Goal: Information Seeking & Learning: Learn about a topic

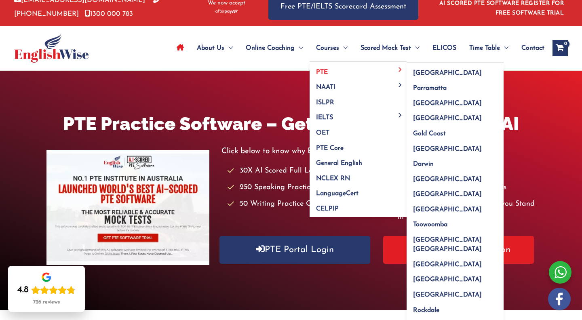
scroll to position [12, 0]
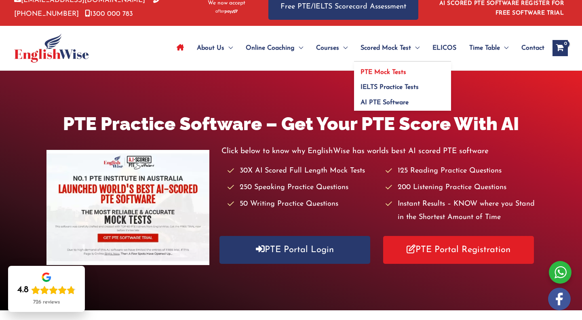
click at [382, 72] on span "PTE Mock Tests" at bounding box center [383, 72] width 46 height 6
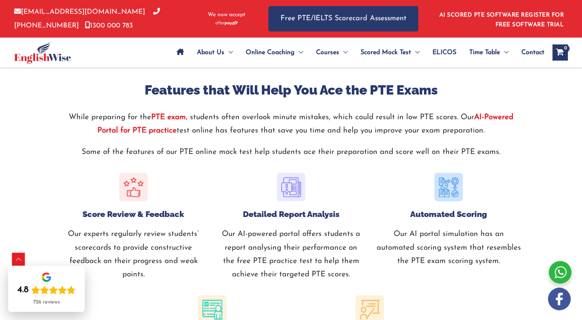
scroll to position [826, 0]
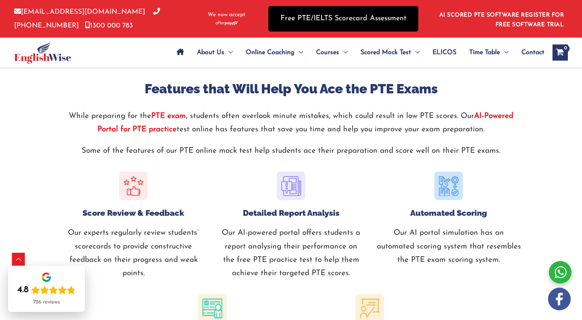
click at [355, 21] on link "Free PTE/IELTS Scorecard Assessment" at bounding box center [343, 18] width 150 height 25
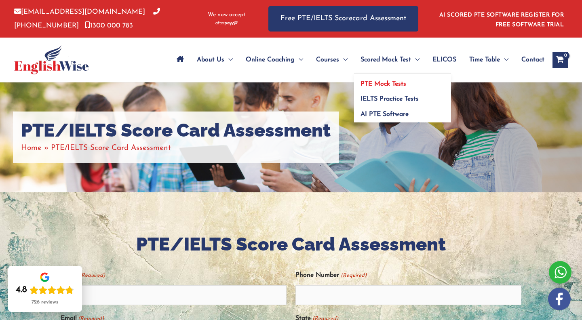
click at [386, 83] on span "PTE Mock Tests" at bounding box center [383, 84] width 46 height 6
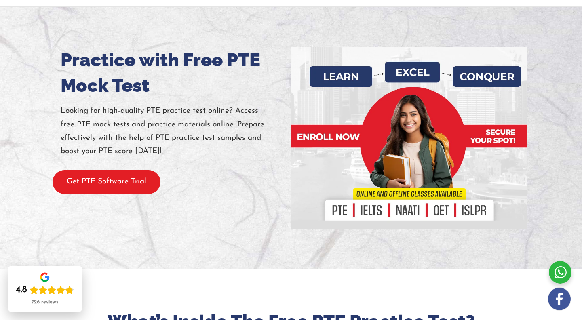
click at [124, 184] on button "Get PTE Software Trial" at bounding box center [107, 182] width 108 height 24
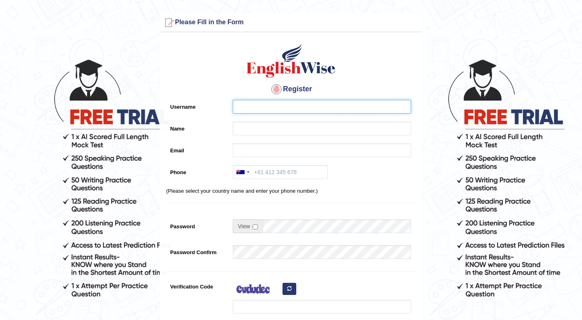
click at [282, 108] on input "Username" at bounding box center [322, 107] width 178 height 14
type input "alejandroblanco"
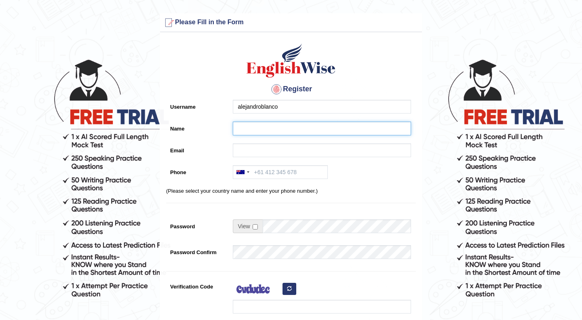
click at [284, 128] on input "Name" at bounding box center [322, 129] width 178 height 14
type input "Alejandro Blanco Baizán"
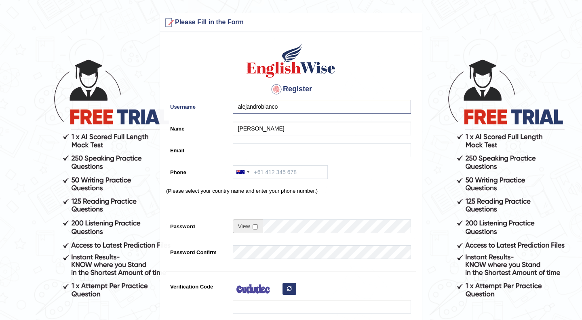
type input "622372020"
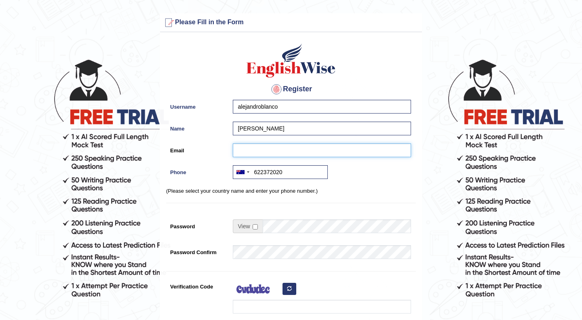
click at [281, 146] on input "Email" at bounding box center [322, 150] width 178 height 14
type input "[EMAIL_ADDRESS][DOMAIN_NAME]"
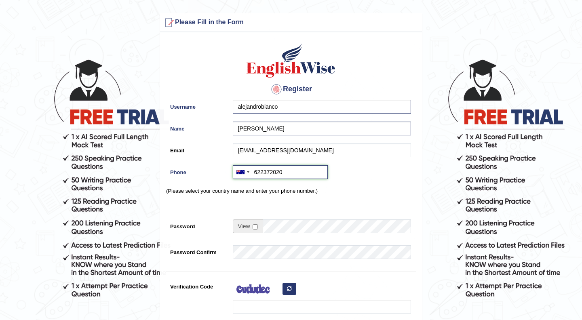
click at [280, 173] on input "622372020" at bounding box center [280, 172] width 95 height 14
type input "6"
click at [257, 173] on input "0421980931" at bounding box center [280, 172] width 95 height 14
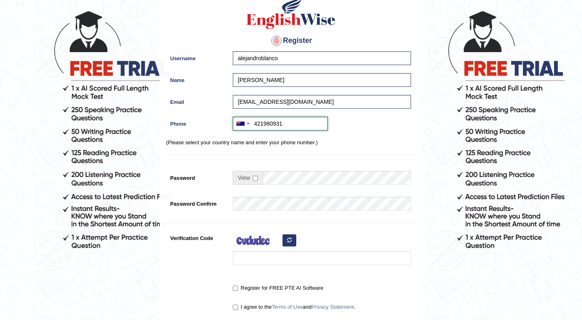
type input "421980931"
click at [256, 179] on input "checkbox" at bounding box center [254, 178] width 5 height 5
checkbox input "true"
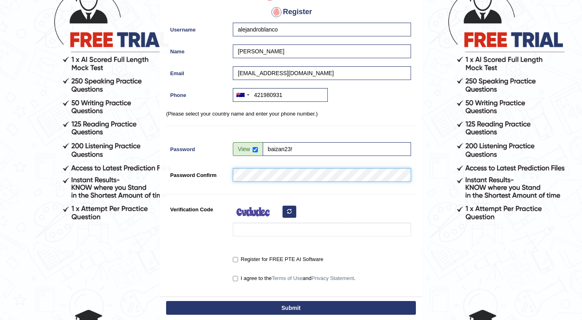
scroll to position [88, 0]
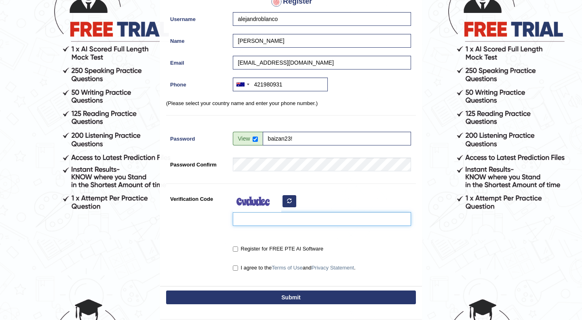
click at [275, 217] on input "Verification Code" at bounding box center [322, 219] width 178 height 14
type input "varuqu"
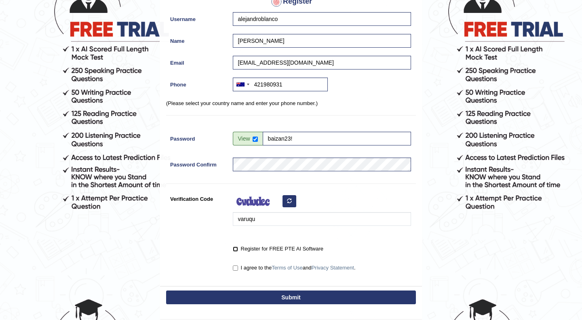
click at [235, 249] on input "Register for FREE PTE AI Software" at bounding box center [235, 248] width 5 height 5
checkbox input "true"
click at [234, 265] on input "I agree to the Terms of Use and Privacy Statement ." at bounding box center [235, 267] width 5 height 5
checkbox input "true"
click at [271, 292] on button "Submit" at bounding box center [291, 297] width 250 height 14
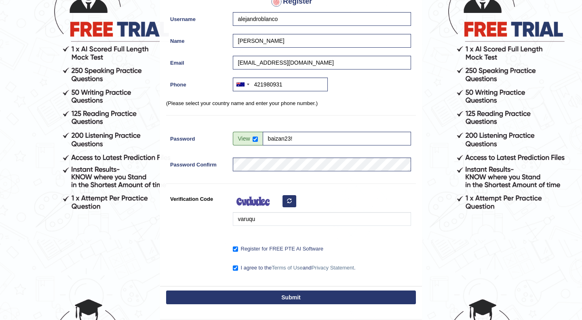
type input "+61421980931"
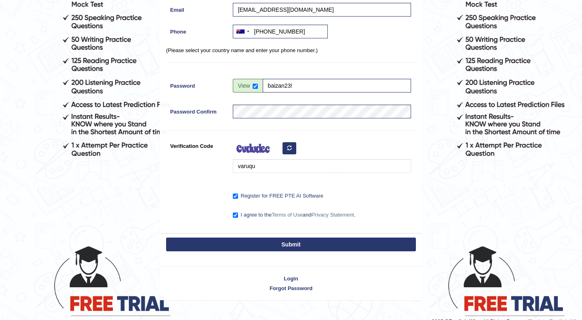
scroll to position [143, 0]
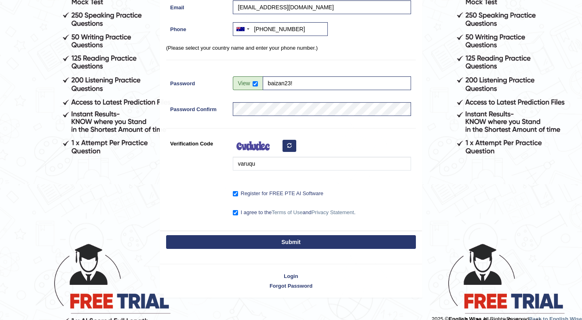
click at [302, 245] on button "Submit" at bounding box center [291, 242] width 250 height 14
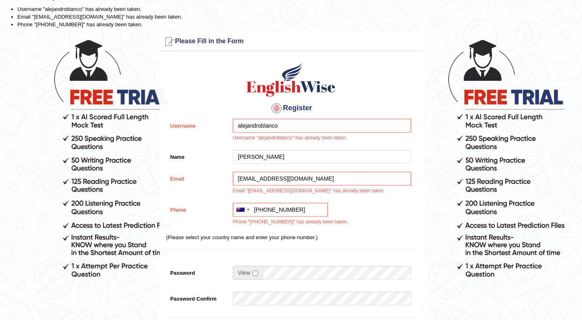
scroll to position [26, 0]
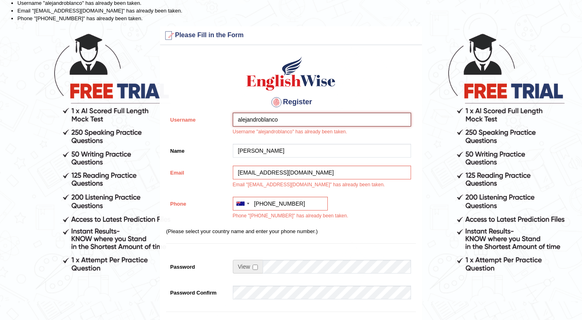
click at [288, 122] on input "alejandroblanco" at bounding box center [322, 120] width 178 height 14
type input "alejandroblancobaizan"
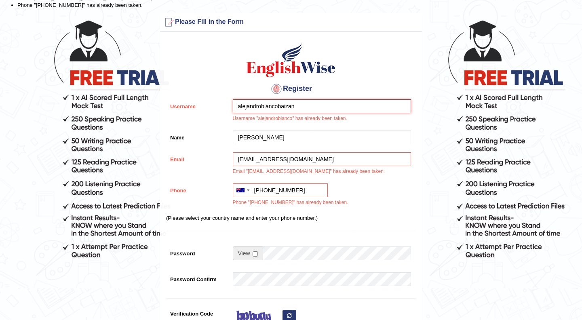
scroll to position [0, 0]
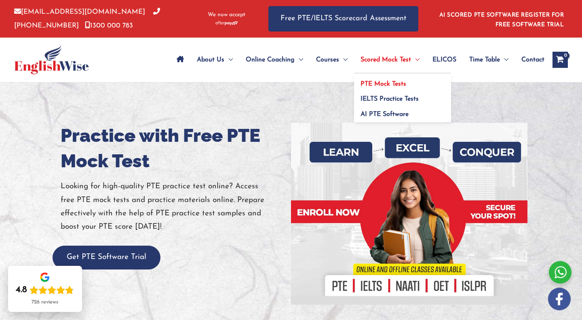
click at [381, 84] on span "PTE Mock Tests" at bounding box center [383, 84] width 46 height 6
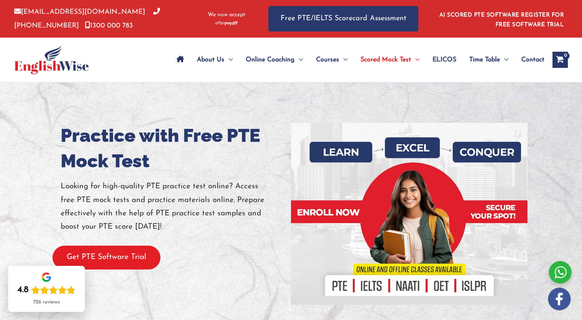
click at [143, 262] on button "Get PTE Software Trial" at bounding box center [107, 258] width 108 height 24
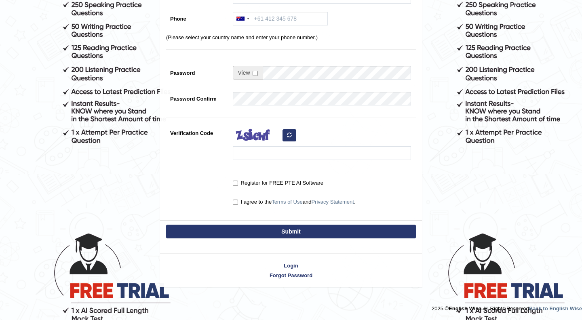
click at [289, 269] on div "Login Forgot Password" at bounding box center [291, 266] width 263 height 42
click at [291, 267] on link "Login" at bounding box center [291, 266] width 262 height 8
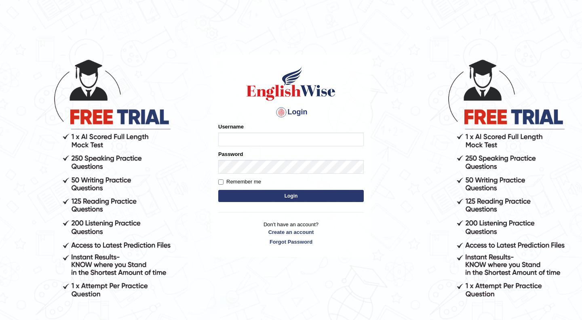
click at [274, 145] on input "Username" at bounding box center [290, 139] width 145 height 14
type input "alejandroblanco"
click at [309, 196] on button "Login" at bounding box center [290, 196] width 145 height 12
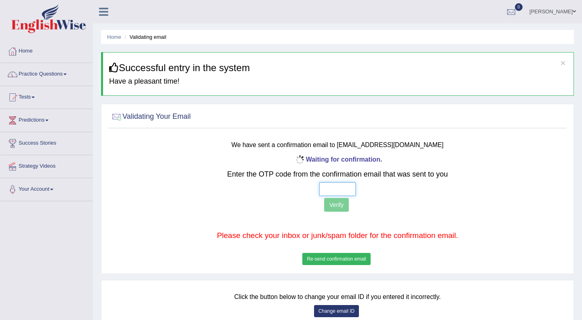
click at [341, 191] on input "text" at bounding box center [337, 189] width 36 height 14
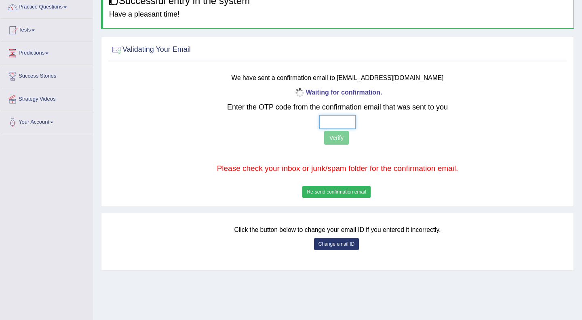
scroll to position [67, 0]
click at [335, 189] on button "Re-send confirmation email" at bounding box center [336, 191] width 68 height 12
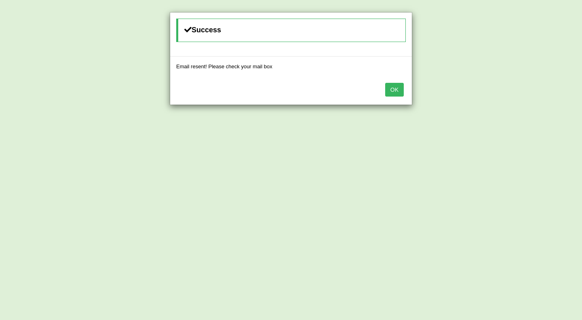
click at [390, 89] on button "OK" at bounding box center [394, 90] width 19 height 14
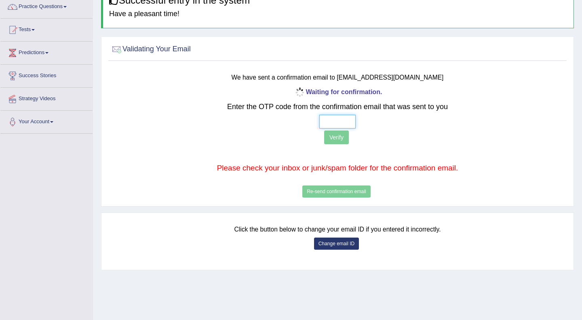
click at [345, 121] on input "text" at bounding box center [337, 122] width 36 height 14
type input "4 1 9 6"
click at [334, 135] on button "Verify" at bounding box center [336, 137] width 25 height 14
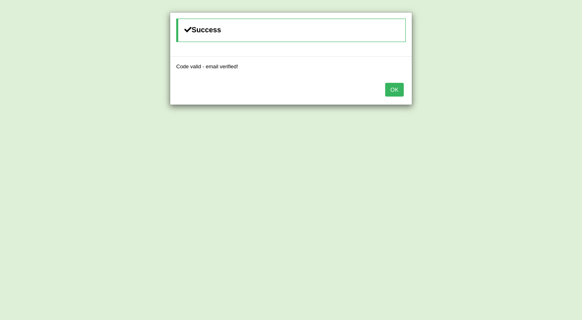
click at [394, 84] on button "OK" at bounding box center [394, 90] width 19 height 14
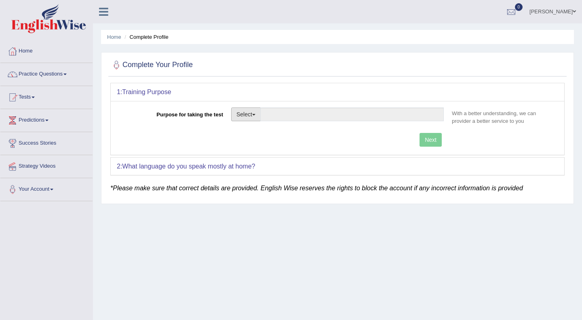
click at [254, 117] on button "Select" at bounding box center [245, 114] width 29 height 14
click at [261, 159] on link "Other" at bounding box center [267, 163] width 72 height 11
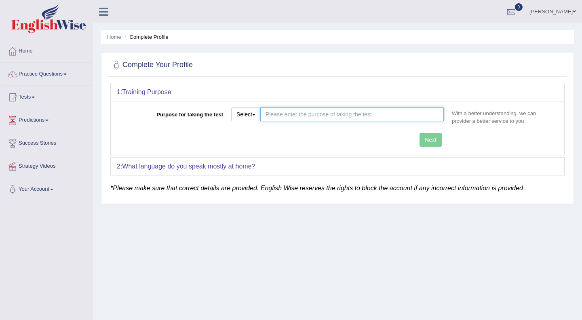
click at [306, 112] on input "Purpose for taking the test" at bounding box center [351, 114] width 183 height 14
click at [413, 120] on input "skill visa" at bounding box center [351, 114] width 183 height 14
type input "skill visa"
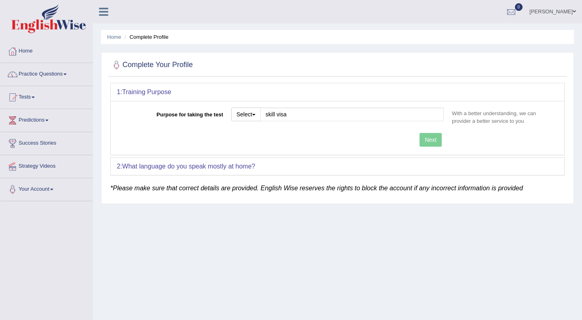
click at [432, 135] on div "Purpose for taking the test Select Student Visa Permanent Residency Nursing Oth…" at bounding box center [337, 128] width 453 height 54
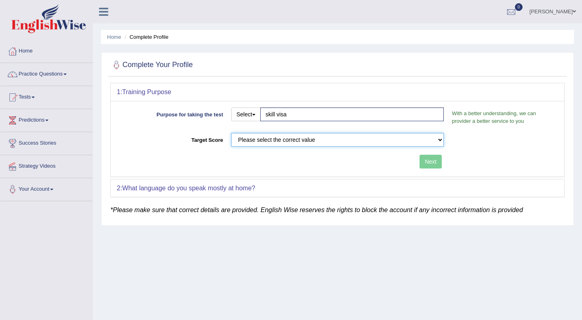
click at [393, 144] on select "Please select the correct value 50 (6 bands) 58 (6.5 bands) 65 (7 bands) 79 (8 …" at bounding box center [337, 140] width 212 height 14
select select "65"
click at [437, 162] on button "Next" at bounding box center [430, 162] width 22 height 14
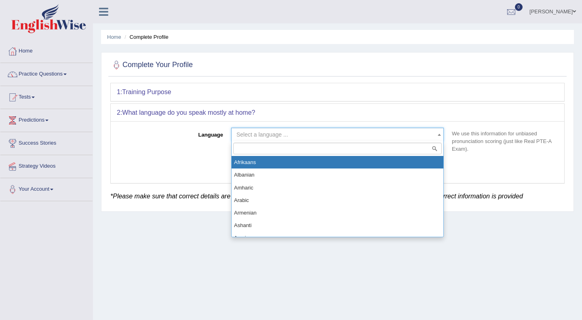
click at [336, 137] on span "Select a language ..." at bounding box center [334, 134] width 197 height 8
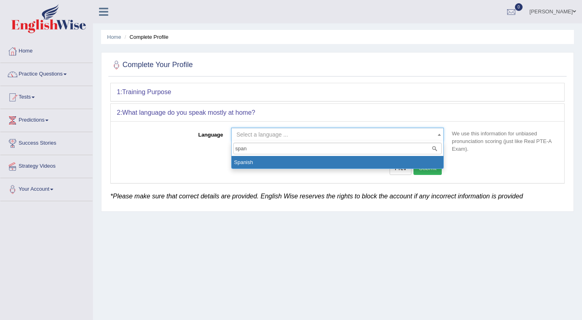
type input "spani"
select select "Spanish"
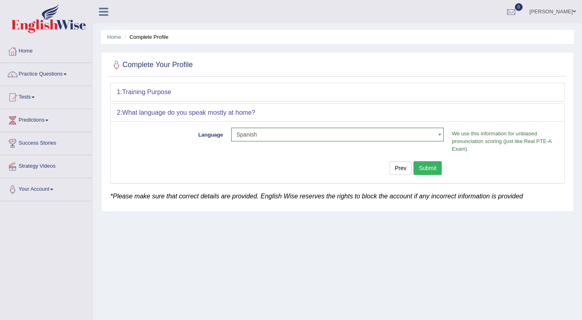
click at [433, 169] on button "Submit" at bounding box center [427, 168] width 28 height 14
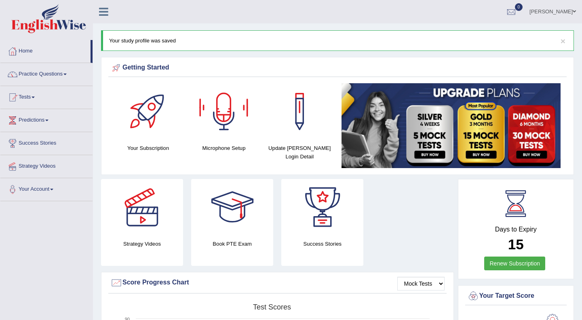
click at [152, 121] on div at bounding box center [148, 111] width 57 height 57
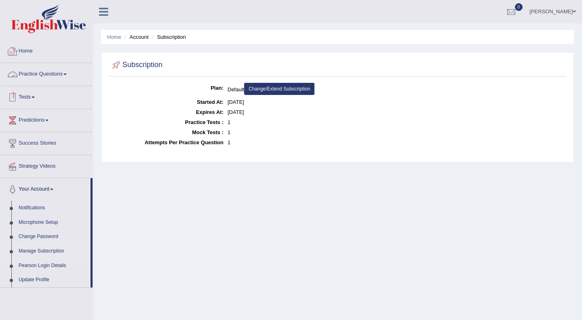
click at [30, 51] on link "Home" at bounding box center [46, 50] width 92 height 20
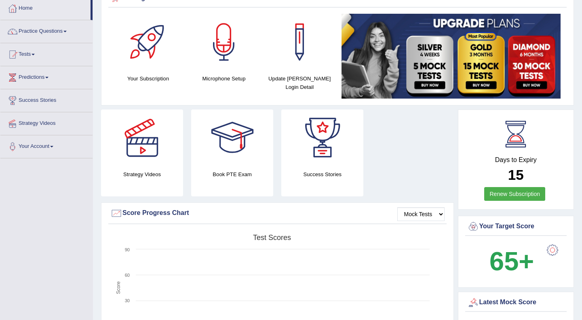
scroll to position [46, 0]
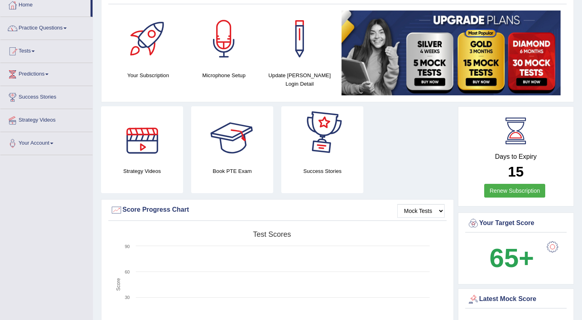
click at [146, 138] on div at bounding box center [142, 134] width 57 height 57
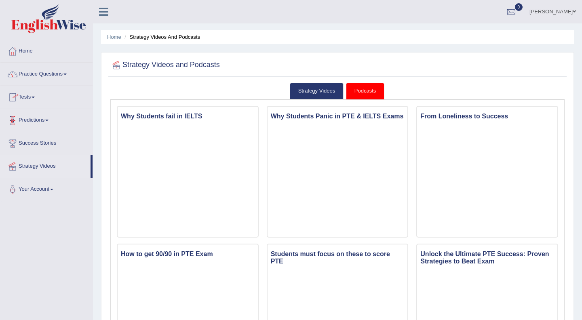
click at [46, 122] on link "Predictions" at bounding box center [46, 119] width 92 height 20
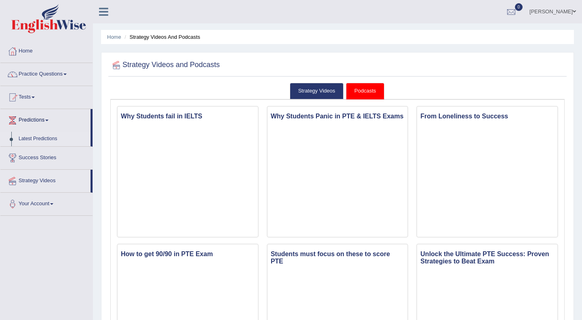
click at [46, 139] on link "Latest Predictions" at bounding box center [53, 139] width 76 height 15
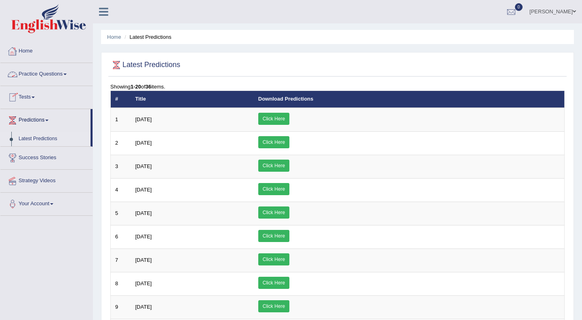
click at [42, 77] on link "Practice Questions" at bounding box center [46, 73] width 92 height 20
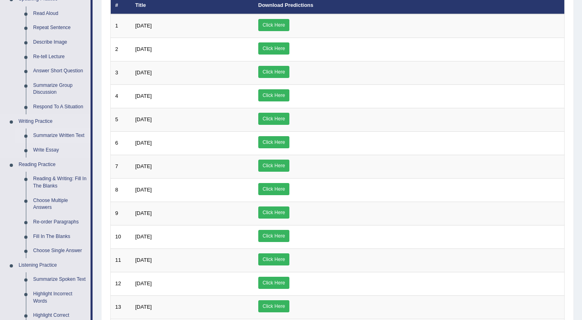
scroll to position [95, 0]
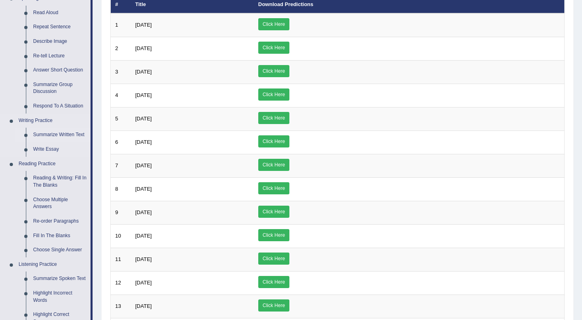
click at [59, 135] on link "Summarize Written Text" at bounding box center [59, 135] width 61 height 15
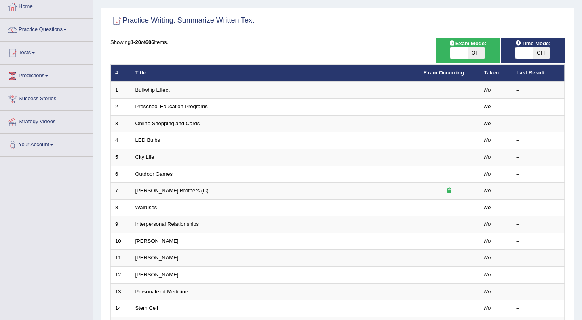
scroll to position [41, 0]
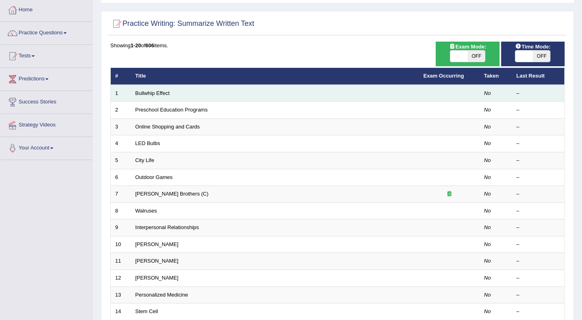
click at [174, 94] on td "Bullwhip Effect" at bounding box center [275, 93] width 288 height 17
click at [153, 90] on link "Bullwhip Effect" at bounding box center [152, 93] width 34 height 6
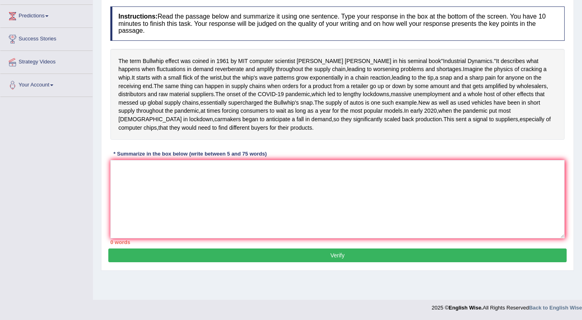
scroll to position [115, 0]
click at [187, 193] on textarea at bounding box center [337, 199] width 454 height 78
type textarea "ç"
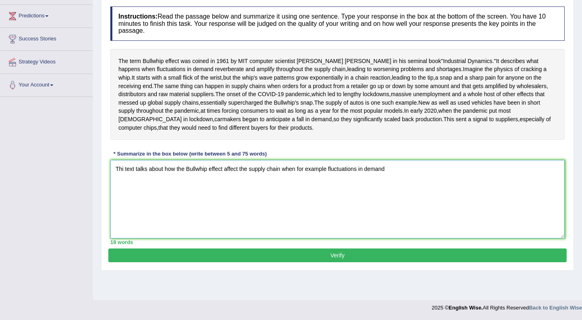
click at [300, 191] on textarea "Thi text talks about how the Bullwhip effect affect the supply chain when for e…" at bounding box center [337, 199] width 454 height 78
click at [354, 192] on textarea "Thi text talks about how the Bullwhip effect affect the supply chain when there…" at bounding box center [337, 199] width 454 height 78
click at [437, 194] on textarea "Thi text talks about how the Bullwhip effect affect the supply chain when there…" at bounding box center [337, 199] width 454 height 78
click at [124, 191] on textarea "Thi text talks about how the Bullwhip effect affect the supply chain when there…" at bounding box center [337, 199] width 454 height 78
click at [449, 195] on textarea "This text talks about how the Bullwhip effect affect the supply chain when ther…" at bounding box center [337, 199] width 454 height 78
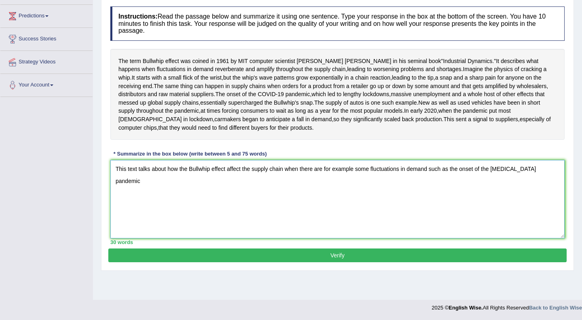
click at [356, 191] on textarea "This text talks about how the Bullwhip effect affect the supply chain when ther…" at bounding box center [337, 199] width 454 height 78
click at [521, 191] on textarea "This text talks about how the Bullwhip effect affect the supply chain when ther…" at bounding box center [337, 199] width 454 height 78
click at [439, 107] on span "well" at bounding box center [444, 103] width 10 height 8
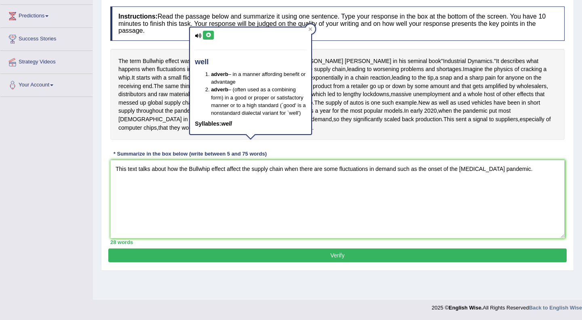
click at [261, 140] on div "The term Bullwhip effect was coined in 1961 by MIT computer scientist Jay Forre…" at bounding box center [337, 94] width 454 height 91
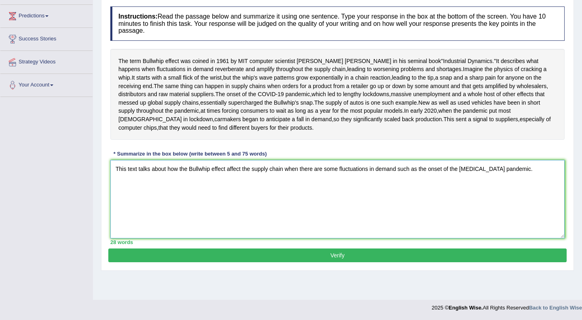
click at [524, 191] on textarea "This text talks about how the Bullwhip effect affect the supply chain when ther…" at bounding box center [337, 199] width 454 height 78
click at [221, 204] on textarea "This text talks about how the Bullwhip effect affect the supply chain when ther…" at bounding box center [337, 199] width 454 height 78
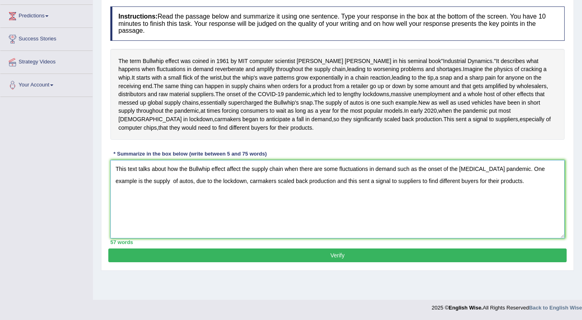
type textarea "This text talks about how the Bullwhip effect affect the supply chain when ther…"
click at [349, 262] on button "Verify" at bounding box center [337, 255] width 458 height 14
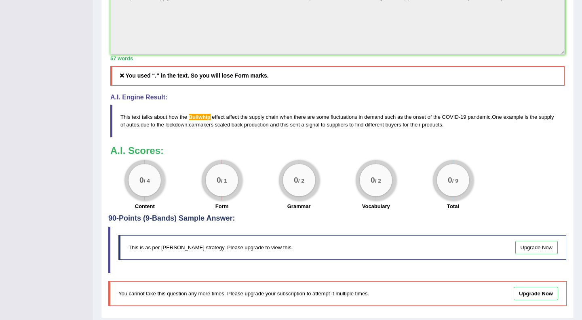
scroll to position [286, 0]
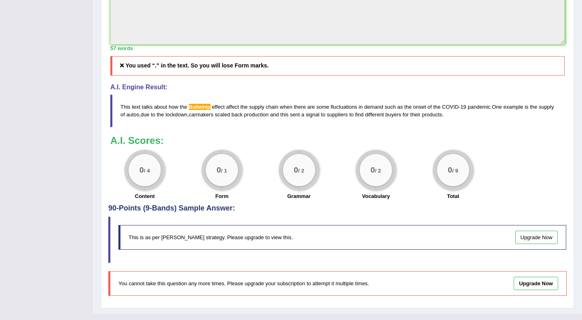
click at [157, 186] on div "0 / 4" at bounding box center [144, 170] width 32 height 32
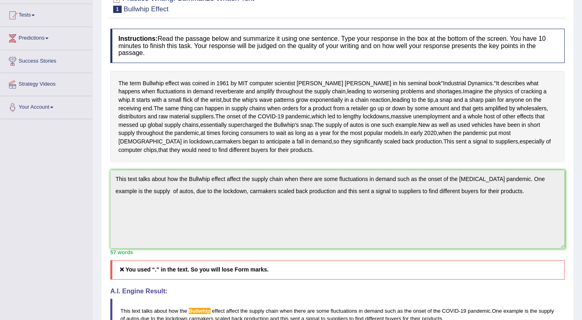
scroll to position [82, 0]
drag, startPoint x: 118, startPoint y: 82, endPoint x: 181, endPoint y: 121, distance: 73.1
click at [181, 121] on div "The term Bullwhip effect was coined in 1961 by MIT computer scientist Jay Forre…" at bounding box center [337, 116] width 454 height 91
drag, startPoint x: 116, startPoint y: 82, endPoint x: 264, endPoint y: 162, distance: 168.3
click at [264, 162] on div "The term Bullwhip effect was coined in 1961 by MIT computer scientist Jay Forre…" at bounding box center [337, 116] width 454 height 91
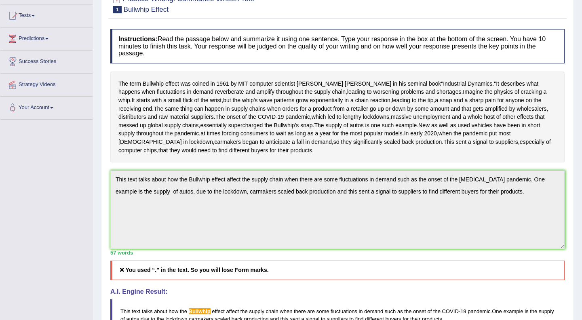
drag, startPoint x: 503, startPoint y: 186, endPoint x: 402, endPoint y: 169, distance: 102.9
click at [402, 162] on div "The term Bullwhip effect was coined in 1961 by MIT computer scientist Jay Forre…" at bounding box center [337, 116] width 454 height 91
drag, startPoint x: 493, startPoint y: 182, endPoint x: 435, endPoint y: 179, distance: 57.8
click at [435, 162] on div "The term Bullwhip effect was coined in 1961 by MIT computer scientist Jay Forre…" at bounding box center [337, 116] width 454 height 91
click at [268, 155] on span "buyers" at bounding box center [259, 150] width 17 height 8
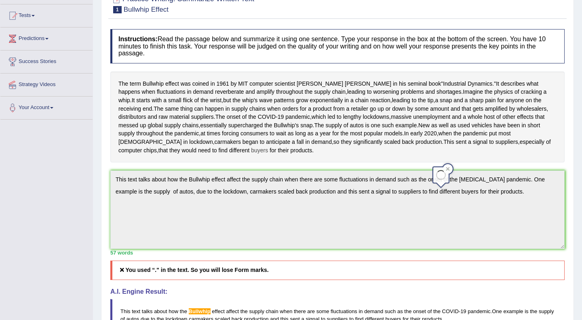
click at [435, 179] on div at bounding box center [440, 174] width 15 height 15
click at [268, 155] on span "buyers" at bounding box center [259, 150] width 17 height 8
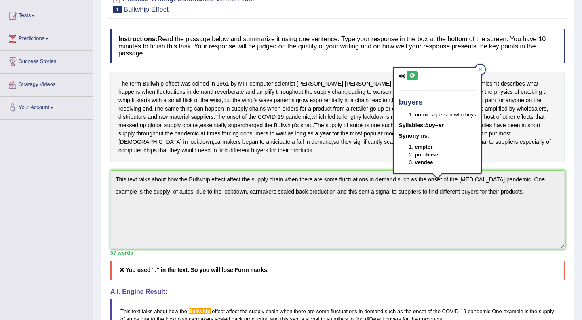
drag, startPoint x: 114, startPoint y: 79, endPoint x: 163, endPoint y: 104, distance: 55.1
click at [163, 104] on div "The term Bullwhip effect was coined in 1961 by MIT computer scientist Jay Forre…" at bounding box center [337, 116] width 454 height 91
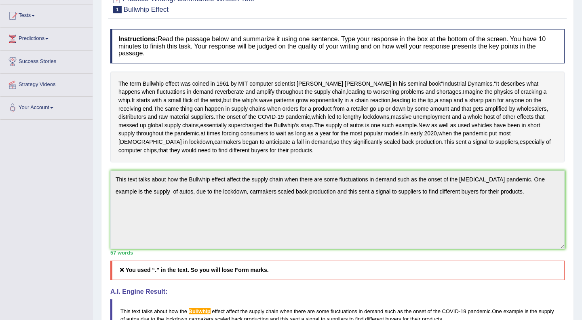
drag, startPoint x: 200, startPoint y: 196, endPoint x: 128, endPoint y: 84, distance: 132.7
click at [128, 84] on div "The term Bullwhip effect was coined in 1961 by MIT computer scientist Jay Forre…" at bounding box center [337, 116] width 454 height 91
drag, startPoint x: 116, startPoint y: 35, endPoint x: 148, endPoint y: 54, distance: 37.8
click at [148, 54] on h4 "Instructions: Read the passage below and summarize it using one sentence. Type …" at bounding box center [337, 46] width 454 height 34
drag, startPoint x: 180, startPoint y: 50, endPoint x: 116, endPoint y: 44, distance: 64.5
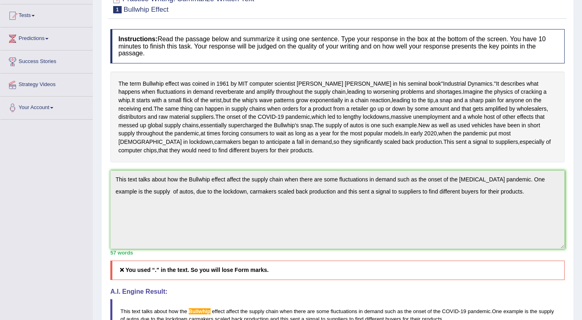
click at [116, 44] on h4 "Instructions: Read the passage below and summarize it using one sentence. Type …" at bounding box center [337, 46] width 454 height 34
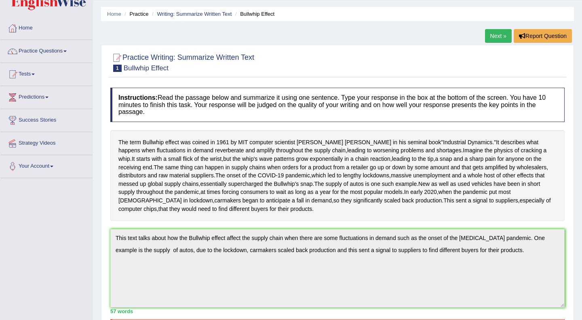
scroll to position [23, 0]
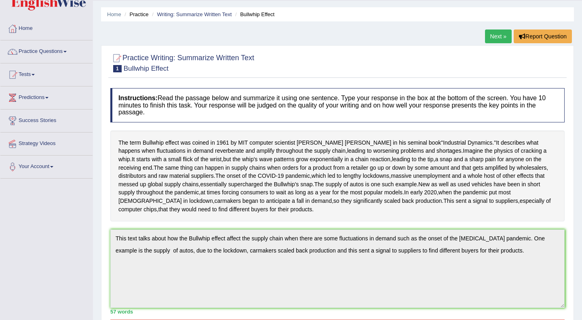
click at [145, 67] on small "Bullwhip Effect" at bounding box center [146, 69] width 45 height 8
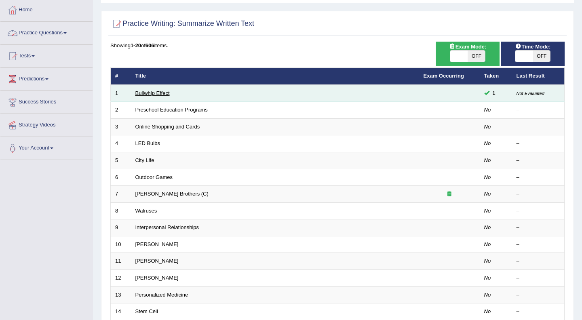
click at [151, 90] on link "Bullwhip Effect" at bounding box center [152, 93] width 34 height 6
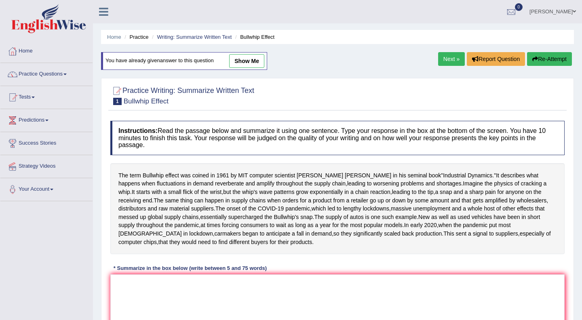
drag, startPoint x: 116, startPoint y: 176, endPoint x: 187, endPoint y: 187, distance: 71.3
click at [187, 187] on div "The term Bullwhip effect was coined in 1961 by MIT computer scientist Jay Forre…" at bounding box center [337, 208] width 454 height 91
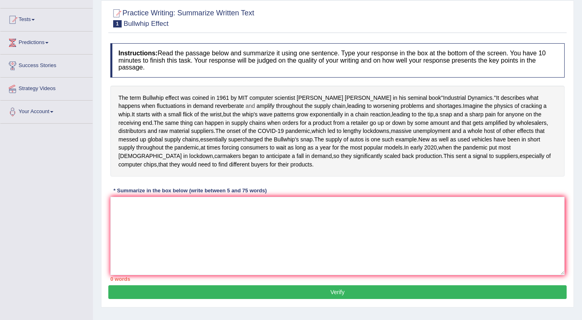
scroll to position [79, 0]
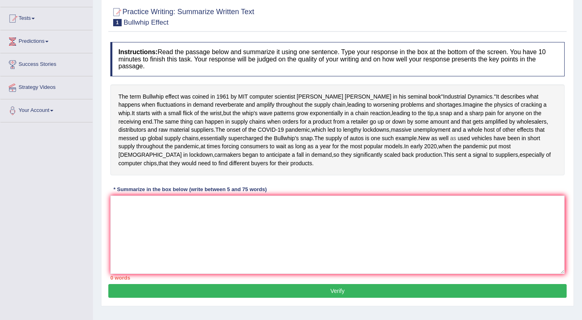
drag, startPoint x: 281, startPoint y: 202, endPoint x: 258, endPoint y: 182, distance: 30.9
click at [259, 175] on div "The term Bullwhip effect was coined in 1961 by MIT computer scientist Jay Forre…" at bounding box center [337, 129] width 454 height 91
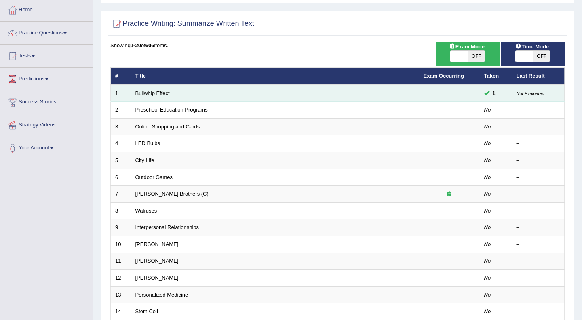
click at [493, 95] on span "1" at bounding box center [493, 93] width 9 height 8
click at [158, 92] on link "Bullwhip Effect" at bounding box center [152, 93] width 34 height 6
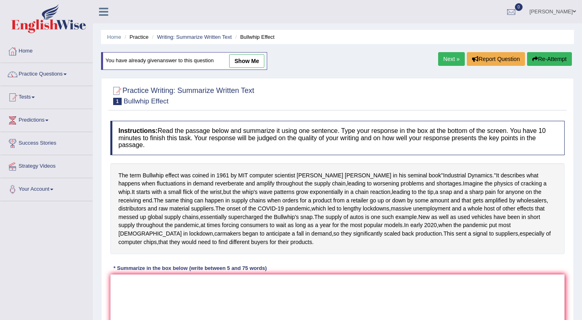
click at [256, 58] on link "show me" at bounding box center [246, 61] width 35 height 14
type textarea "This text talks about how the Bullwhip effect affect the supply chain when ther…"
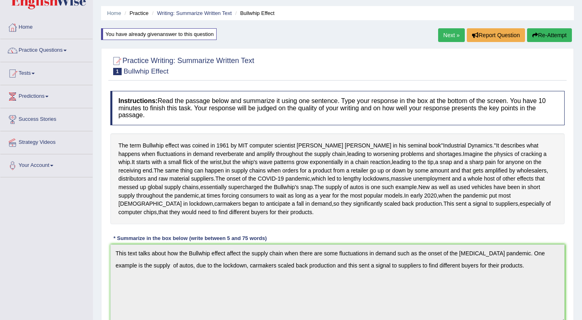
scroll to position [21, 0]
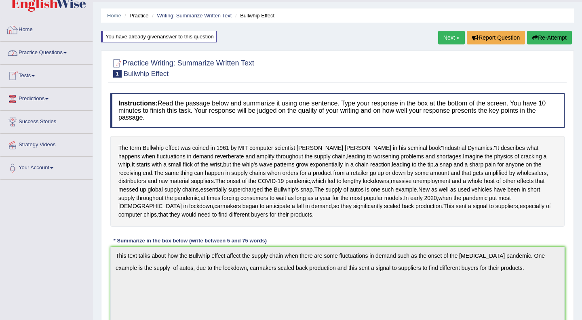
click at [117, 14] on link "Home" at bounding box center [114, 16] width 14 height 6
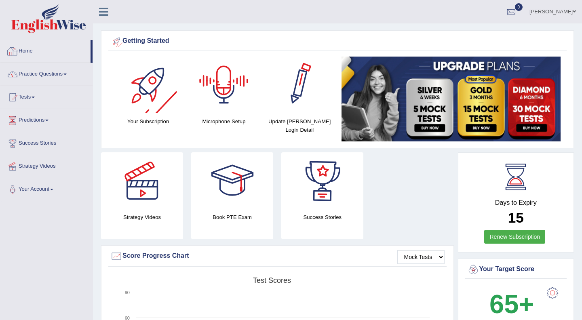
click at [40, 53] on link "Home" at bounding box center [45, 50] width 90 height 20
click at [141, 80] on div at bounding box center [148, 85] width 57 height 57
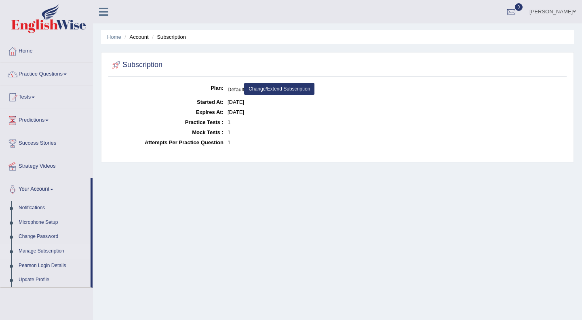
click at [279, 91] on link "Change/Extend Subscription" at bounding box center [279, 89] width 70 height 12
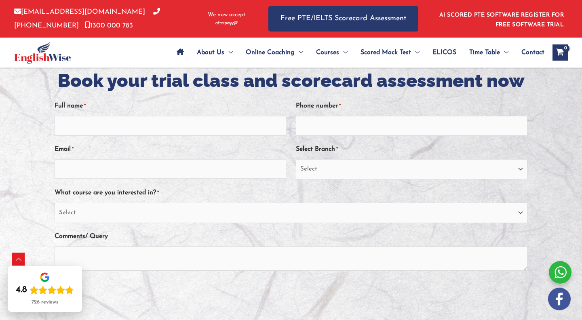
scroll to position [163, 0]
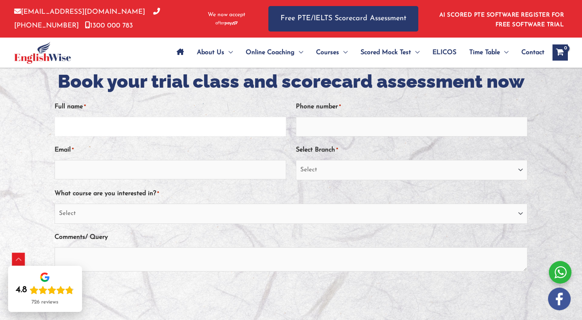
click at [128, 121] on input "Full name *" at bounding box center [170, 126] width 231 height 19
type input "Alejandro Blanco Baizán"
click at [338, 128] on input "622372020" at bounding box center [411, 126] width 231 height 19
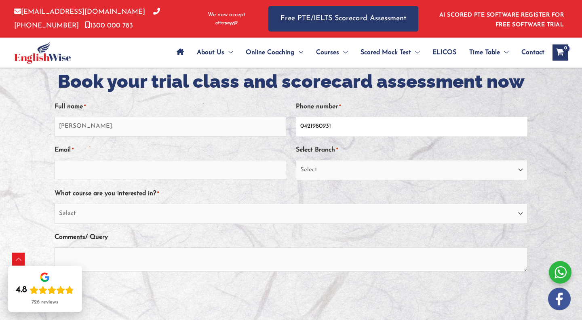
type input "0421980931"
click at [231, 167] on input "Email *" at bounding box center [170, 169] width 231 height 19
type input "alejandroblancobaizan@gmail.com"
click at [381, 173] on select "Select Sydney City Center Sydney Parramatta EnglishWise Global Brisbane Gold Co…" at bounding box center [411, 170] width 231 height 20
select select "[GEOGRAPHIC_DATA]"
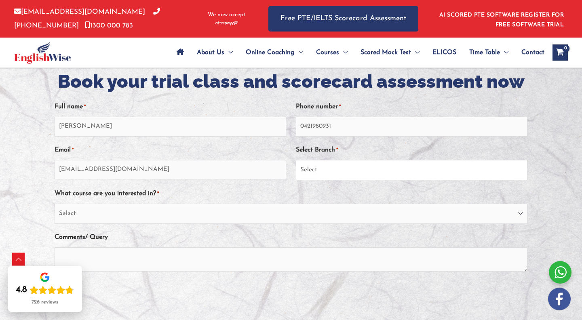
scroll to position [170, 0]
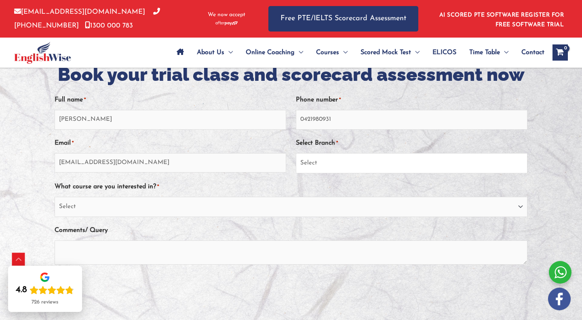
click at [335, 162] on select "Select Sydney City Center Sydney Parramatta EnglishWise Global Brisbane Gold Co…" at bounding box center [411, 163] width 231 height 20
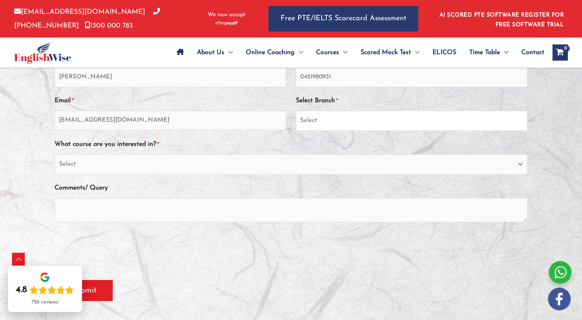
scroll to position [212, 0]
click at [201, 170] on select "Select PTE NAATI IELTS OET General English" at bounding box center [291, 164] width 473 height 20
select select "PTE"
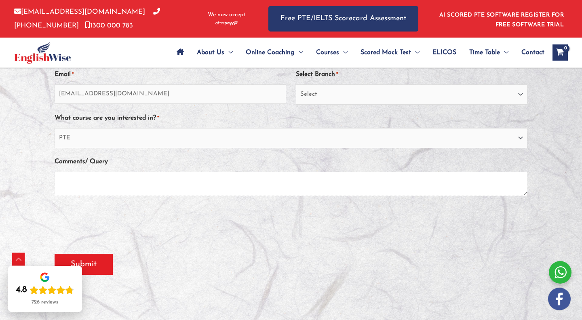
click at [195, 176] on textarea "Comments/ Query" at bounding box center [291, 184] width 473 height 24
type textarea "I"
click at [208, 173] on textarea "Comments/ Query" at bounding box center [291, 184] width 473 height 24
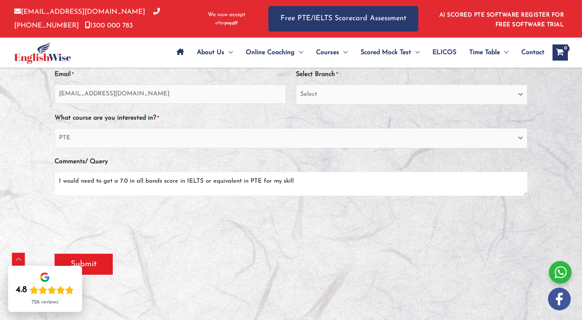
click at [202, 181] on textarea "I would need to get a 7.0 in all bands score in IELTS or equivalent in PTE for …" at bounding box center [291, 184] width 473 height 24
click at [290, 179] on textarea "I would need to get a 7.0 in all bands score in IELTS academic or equivalent in…" at bounding box center [291, 184] width 473 height 24
click at [292, 179] on textarea "I would need to get a 7.0 in all bands score in IELTS academic or equivalent in…" at bounding box center [291, 184] width 473 height 24
click at [288, 180] on textarea "I would need to get a 7.0 in all bands score in IELTS academic or equivalent in…" at bounding box center [291, 184] width 473 height 24
click at [401, 177] on textarea "I would need to get a 7.0 in all bands score in IELTS academic or equivalent in…" at bounding box center [291, 184] width 473 height 24
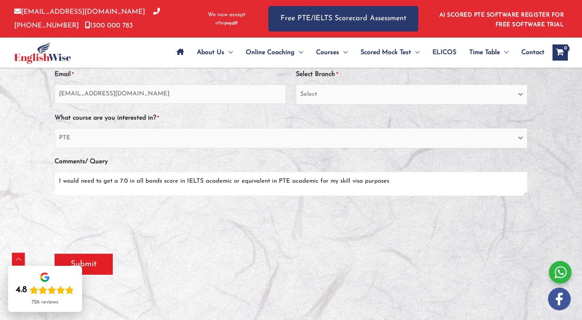
type textarea "I would need to get a 7.0 in all bands score in IELTS academic or equivalent in…"
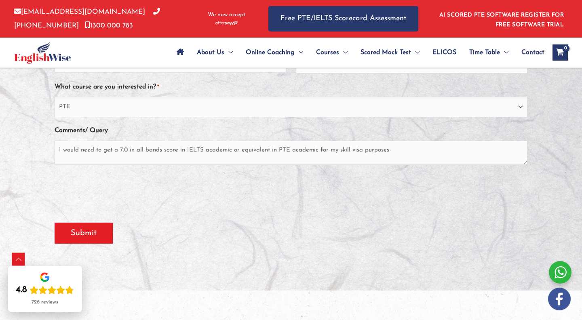
scroll to position [270, 0]
click at [87, 236] on input "Submit" at bounding box center [84, 232] width 58 height 21
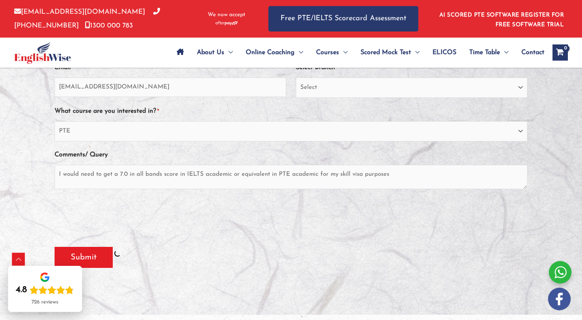
scroll to position [246, 0]
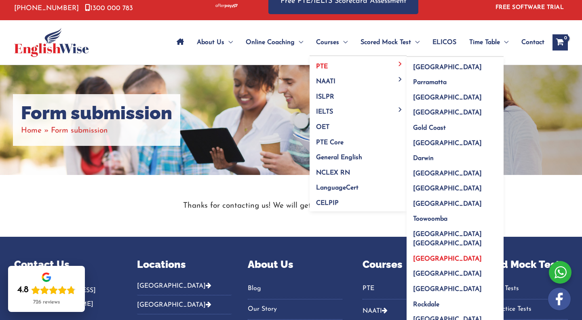
scroll to position [17, 0]
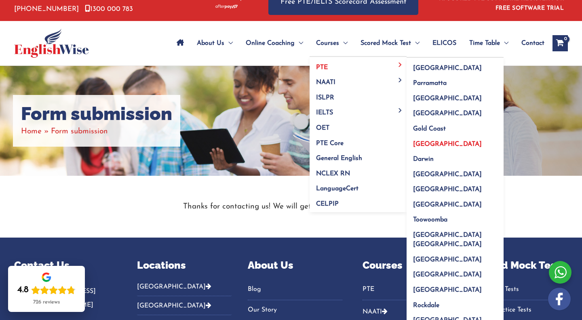
click at [422, 147] on link "[GEOGRAPHIC_DATA]" at bounding box center [454, 141] width 97 height 15
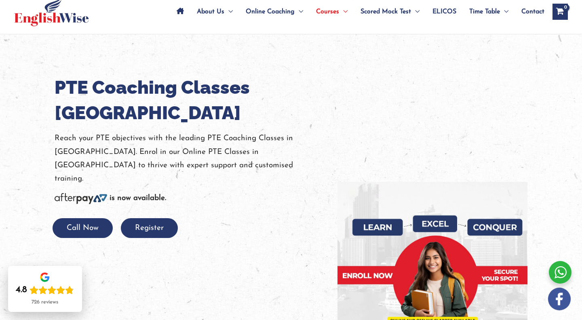
scroll to position [48, 0]
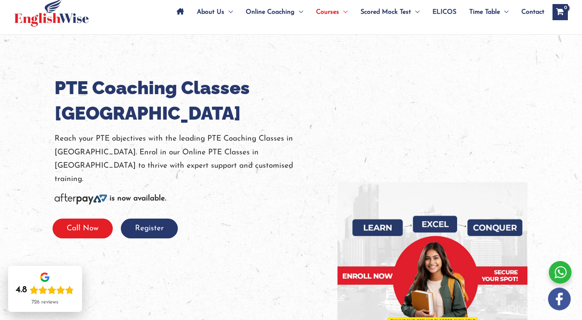
click at [93, 219] on button "Call Now" at bounding box center [83, 229] width 60 height 20
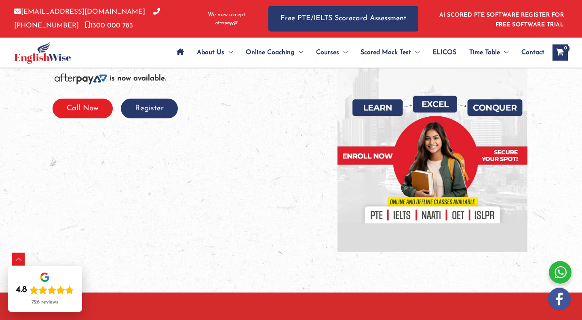
scroll to position [0, 0]
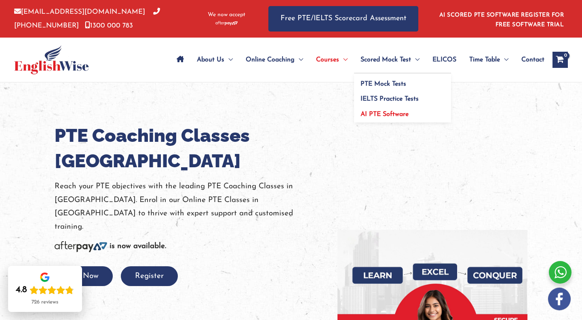
click at [390, 115] on span "AI PTE Software" at bounding box center [384, 114] width 48 height 6
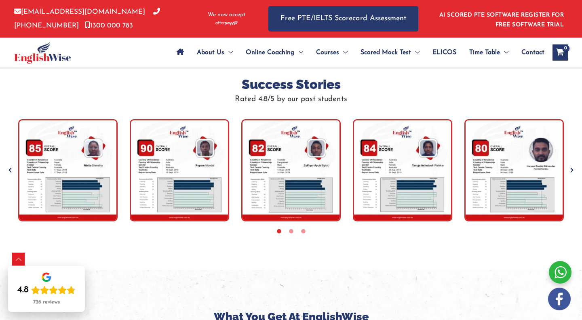
scroll to position [1734, 0]
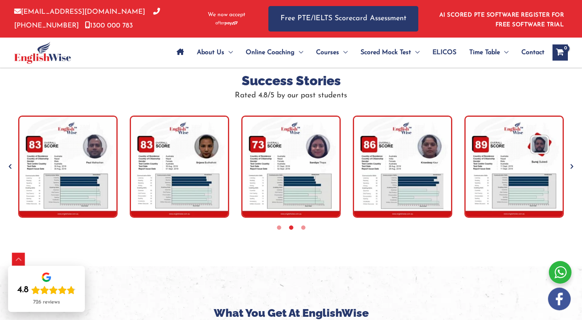
click at [320, 144] on img "tracker" at bounding box center [290, 167] width 99 height 102
click at [315, 163] on img "tracker" at bounding box center [290, 167] width 99 height 102
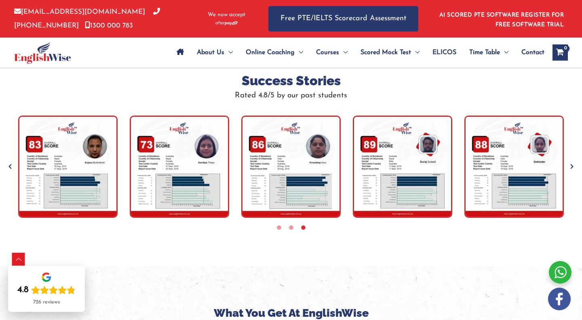
click at [312, 174] on img "tracker" at bounding box center [290, 167] width 99 height 102
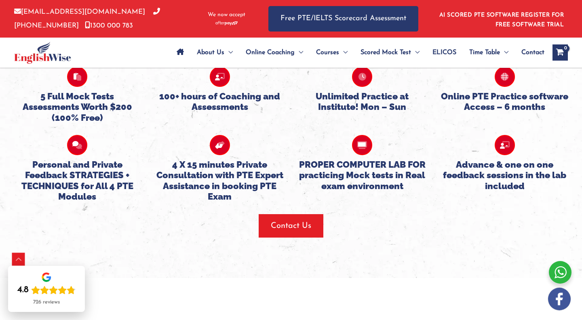
scroll to position [2071, 0]
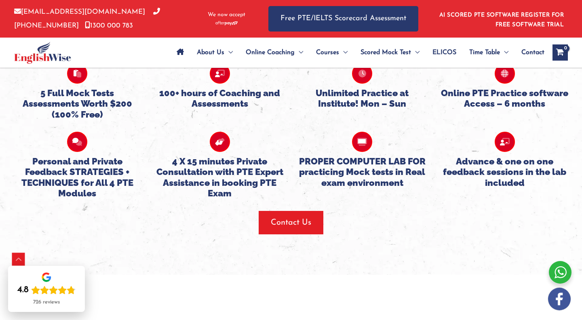
click at [179, 51] on icon "Site Navigation: Main Menu" at bounding box center [180, 51] width 7 height 6
